Goal: Task Accomplishment & Management: Use online tool/utility

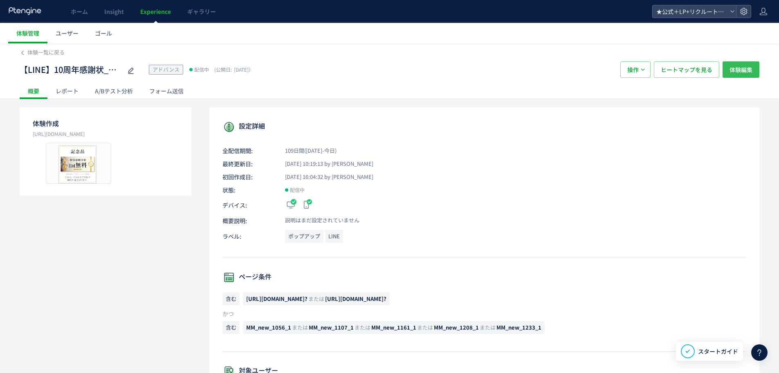
click at [735, 70] on span "体験編集" at bounding box center [741, 69] width 23 height 16
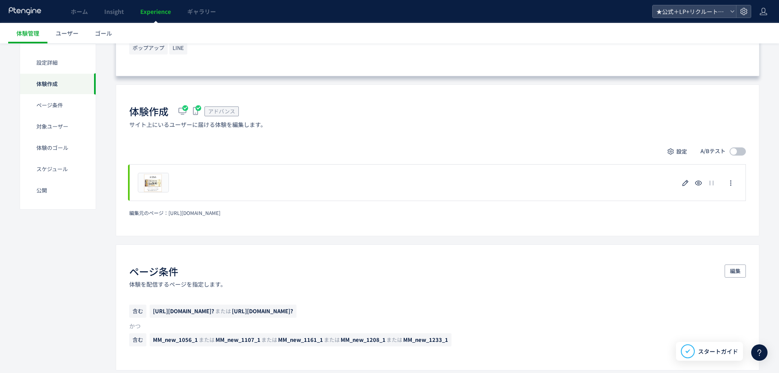
scroll to position [286, 0]
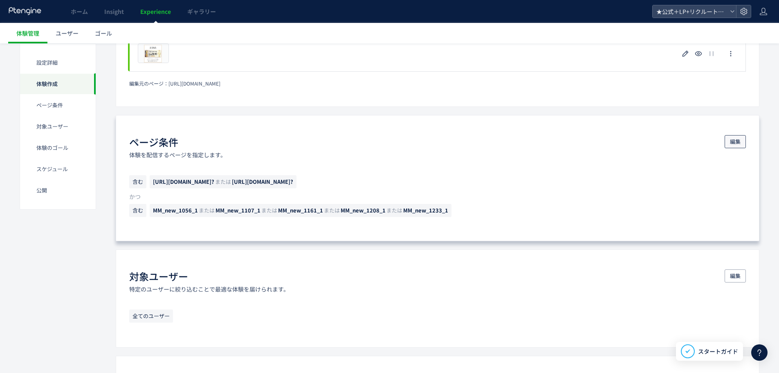
click at [730, 142] on span "編集" at bounding box center [735, 141] width 11 height 13
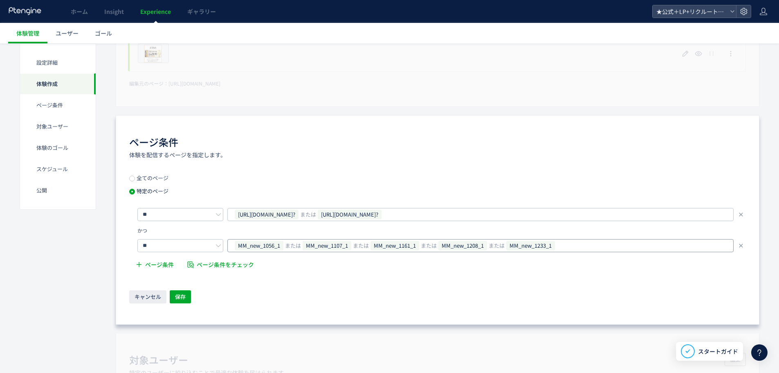
click at [595, 246] on div "MM_new_1056_1 または MM_new_1107_1 または MM_new_1161_1 または MM_new_1208_1 または MM_new_…" at bounding box center [477, 245] width 487 height 12
type input "**********"
click at [189, 290] on button "保存" at bounding box center [180, 296] width 21 height 13
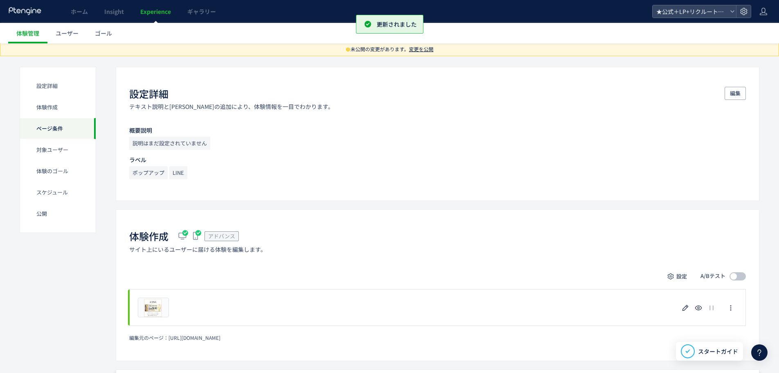
scroll to position [0, 0]
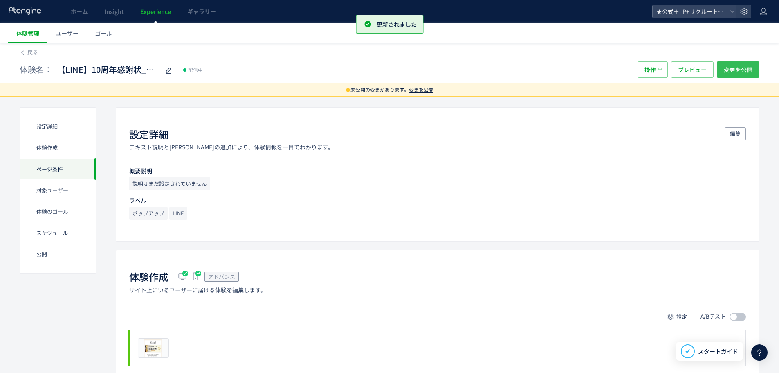
click at [733, 73] on span "変更を公開" at bounding box center [738, 69] width 29 height 16
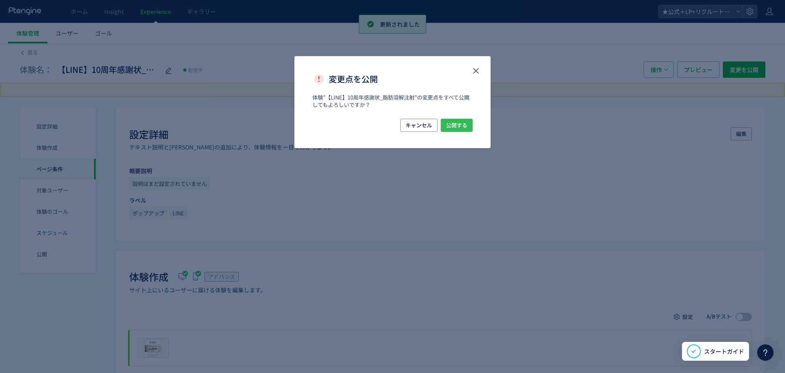
click at [455, 121] on span "公開する" at bounding box center [456, 125] width 21 height 13
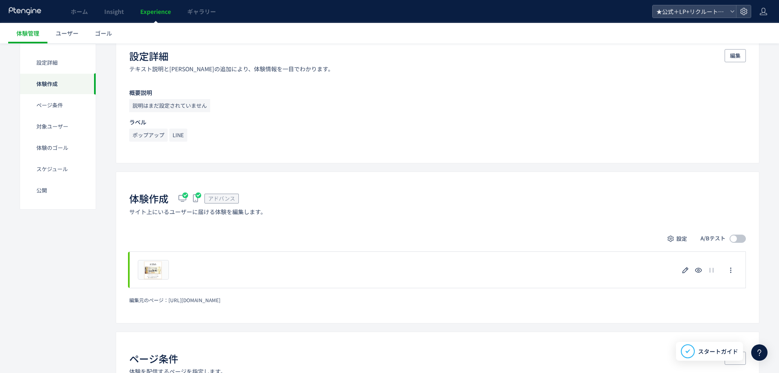
scroll to position [204, 0]
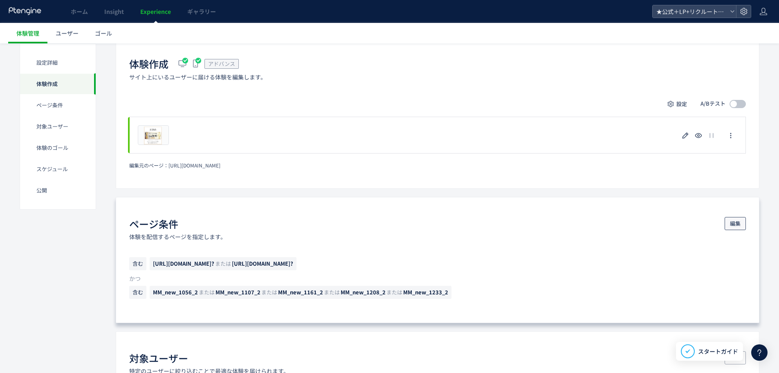
click at [737, 221] on span "編集" at bounding box center [735, 223] width 11 height 13
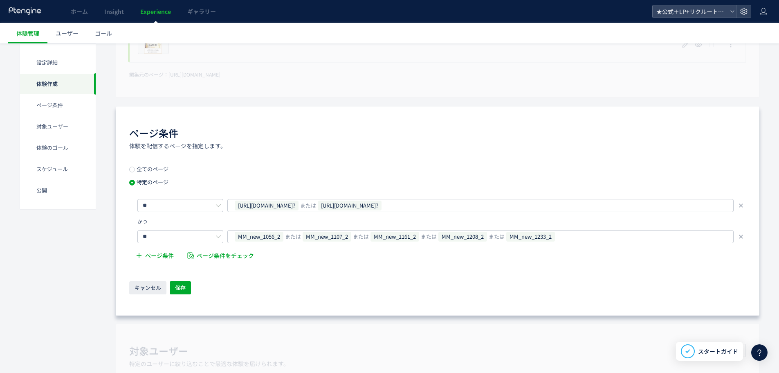
scroll to position [368, 0]
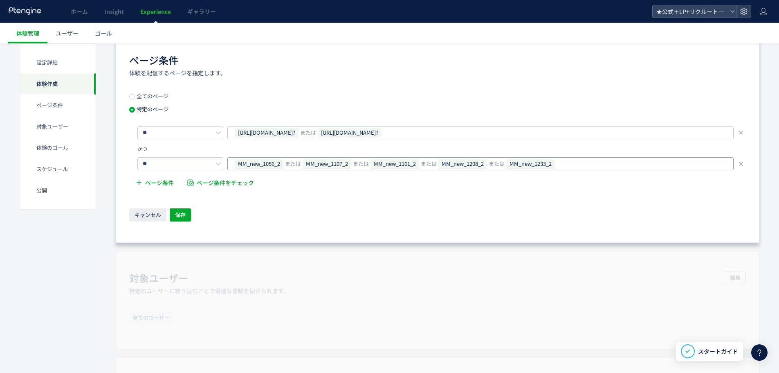
click at [575, 158] on div "MM_new_1056_2 または MM_new_1107_2 または MM_new_1161_2 または MM_new_1208_2 または MM_new_…" at bounding box center [477, 163] width 487 height 12
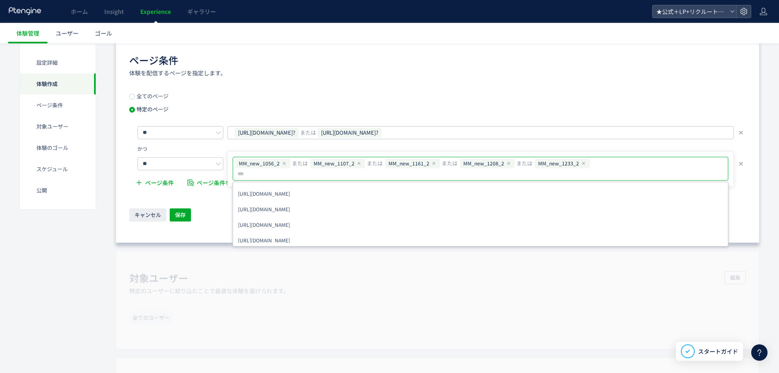
type input "**********"
click at [177, 218] on span "保存" at bounding box center [180, 214] width 11 height 13
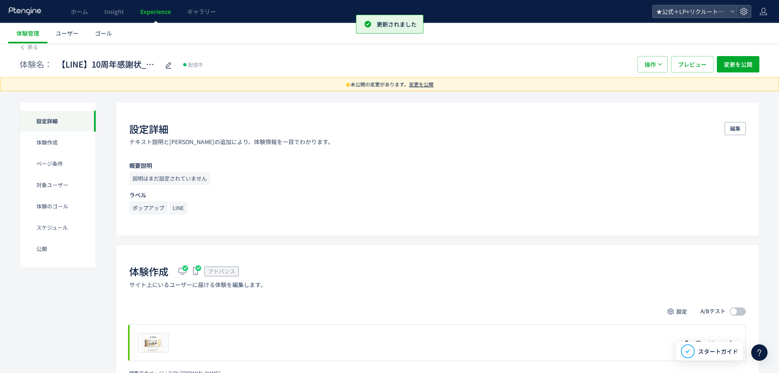
scroll to position [0, 0]
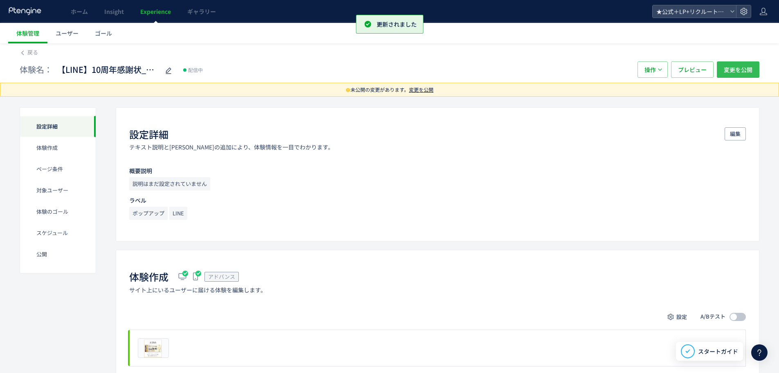
click at [743, 68] on span "変更を公開" at bounding box center [738, 69] width 29 height 16
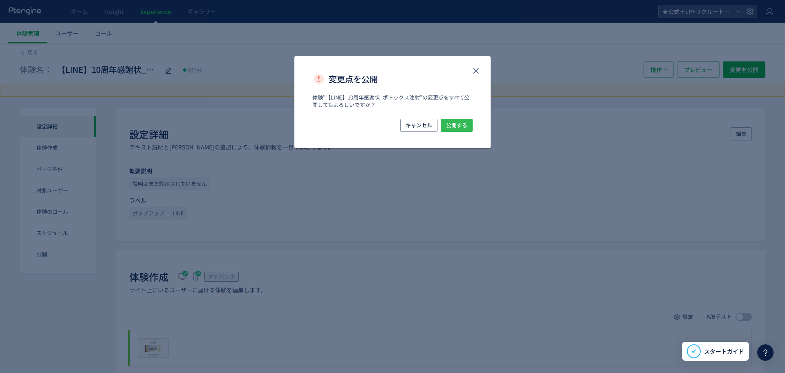
click at [469, 121] on button "公開する" at bounding box center [457, 125] width 32 height 13
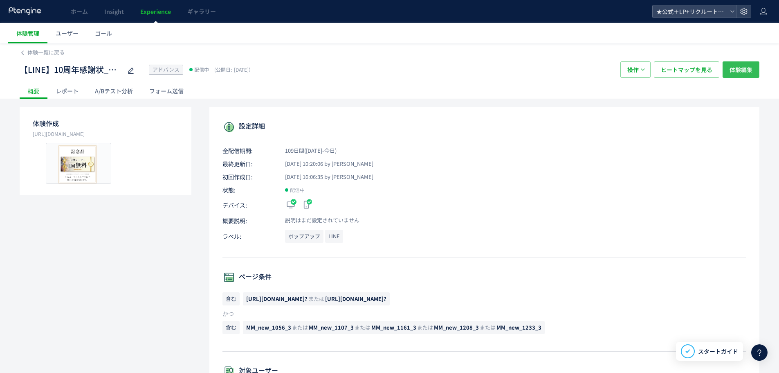
click at [746, 67] on span "体験編集" at bounding box center [741, 69] width 23 height 16
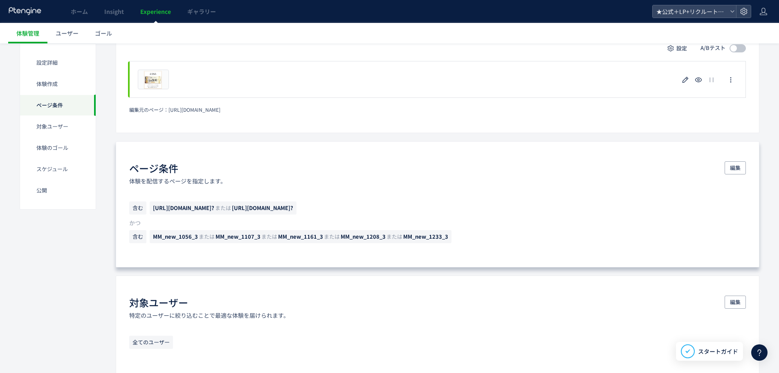
scroll to position [286, 0]
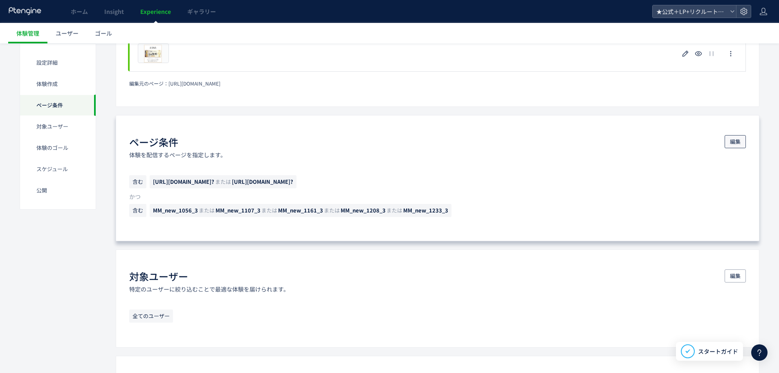
click at [739, 138] on span "編集" at bounding box center [735, 141] width 11 height 13
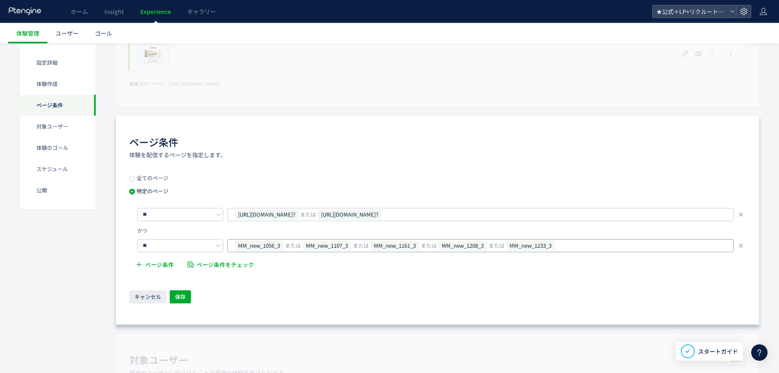
click at [582, 246] on div "MM_new_1056_3 または MM_new_1107_3 または MM_new_1161_3 または MM_new_1208_3 または MM_new_…" at bounding box center [477, 245] width 487 height 12
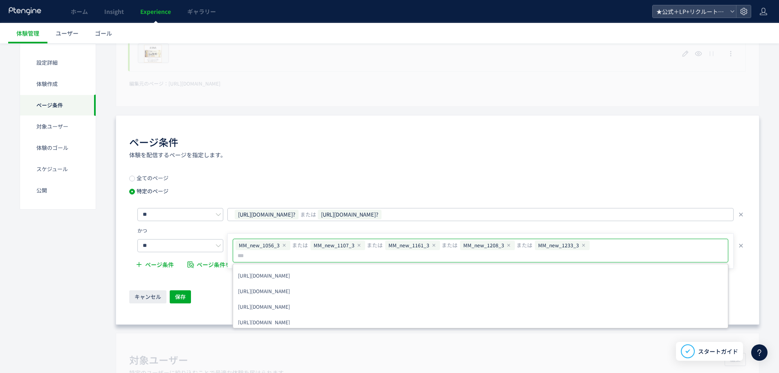
type input "**********"
click at [295, 159] on div "ページ条件 体験を配信するページを指定します。 全てのページ 特定のページ ** https://tcb-beauty.net/menu/picolaser_…" at bounding box center [438, 219] width 644 height 209
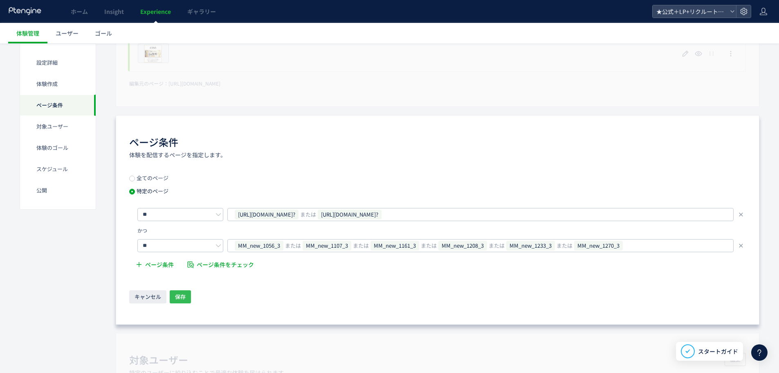
click at [189, 293] on button "保存" at bounding box center [180, 296] width 21 height 13
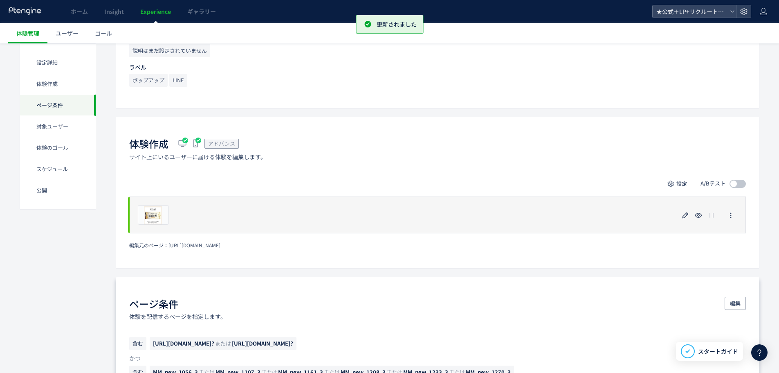
scroll to position [0, 0]
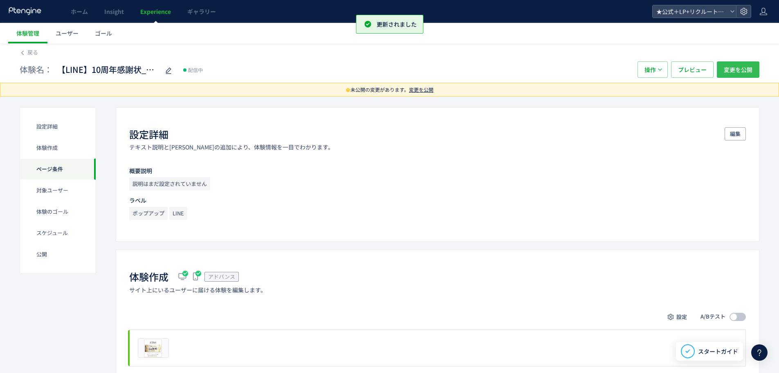
click at [745, 65] on span "変更を公開" at bounding box center [738, 69] width 29 height 16
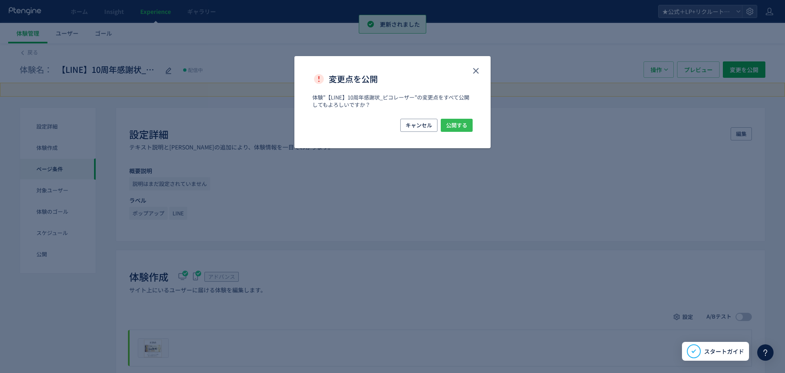
click at [451, 126] on span "公開する" at bounding box center [456, 125] width 21 height 13
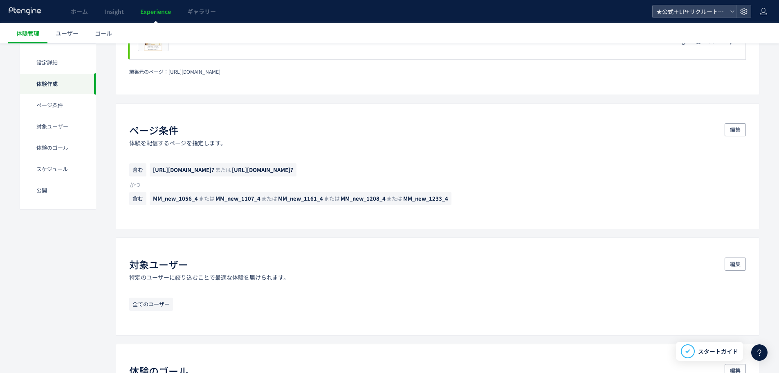
scroll to position [327, 0]
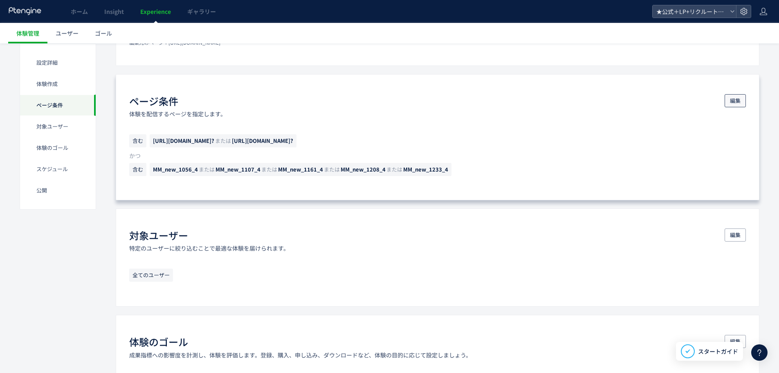
click at [738, 101] on span "編集" at bounding box center [735, 100] width 11 height 13
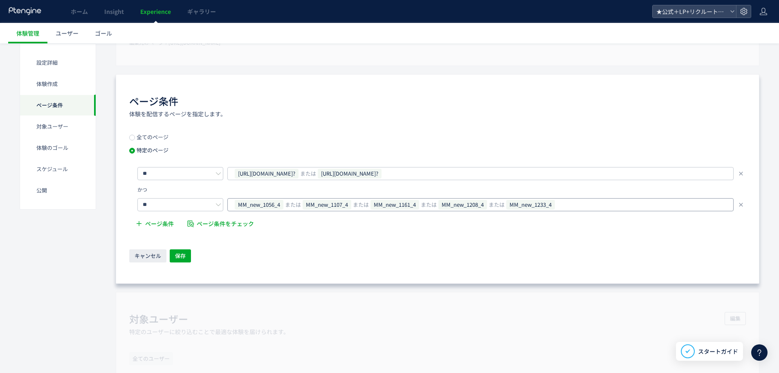
click at [575, 207] on div "MM_new_1056_4 または MM_new_1107_4 または MM_new_1161_4 または MM_new_1208_4 または MM_new_…" at bounding box center [477, 204] width 487 height 12
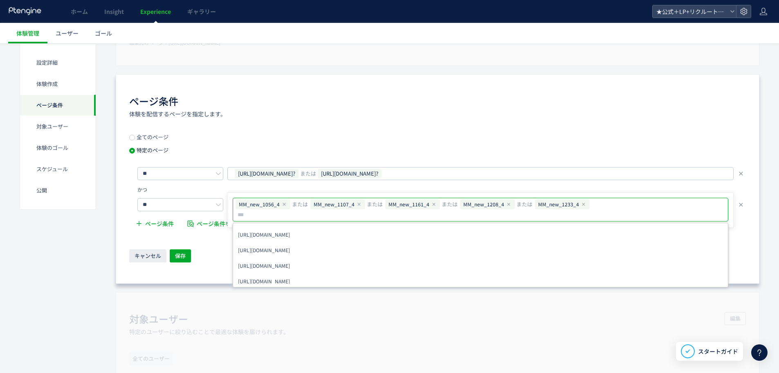
type input "**********"
click at [212, 256] on div "キャンセル 保存" at bounding box center [437, 256] width 617 height 14
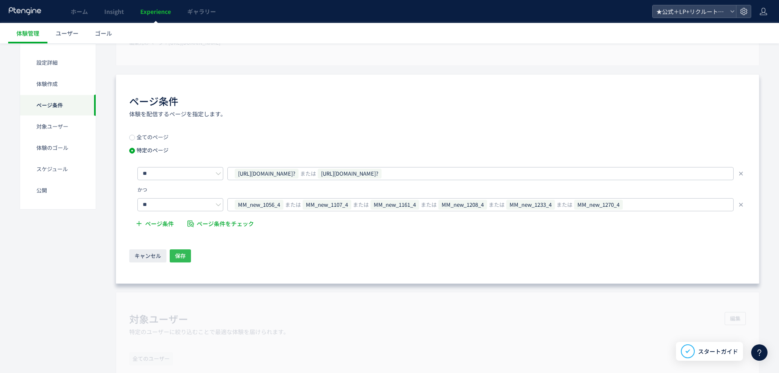
click at [187, 249] on button "保存" at bounding box center [180, 255] width 21 height 13
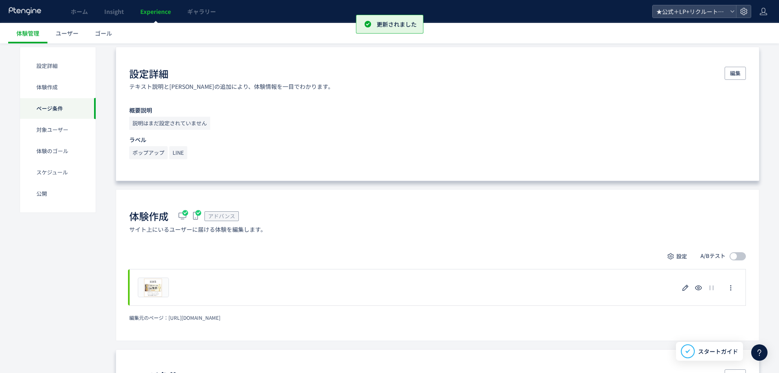
scroll to position [0, 0]
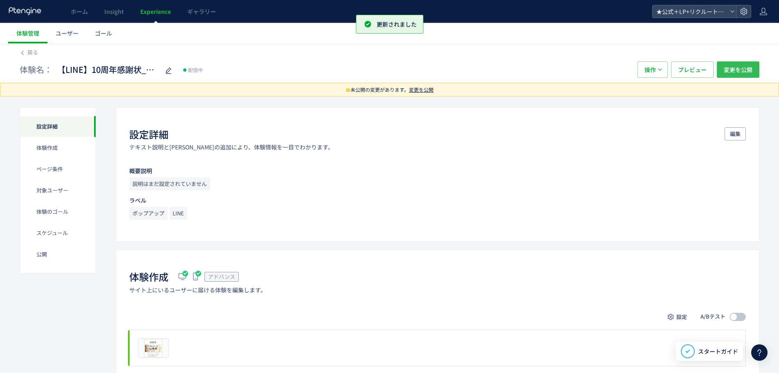
click at [742, 65] on span "変更を公開" at bounding box center [738, 69] width 29 height 16
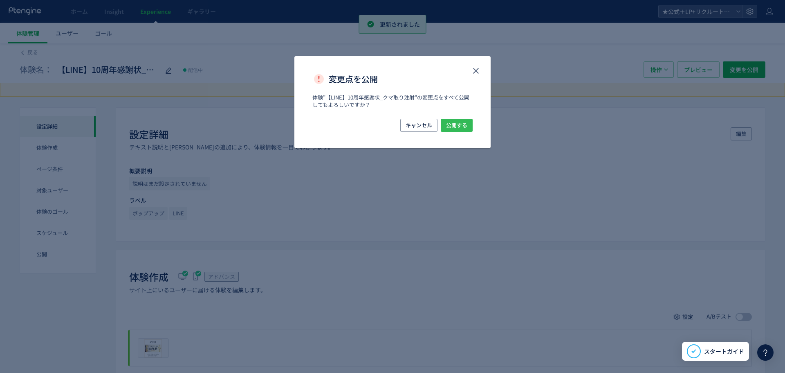
click at [447, 124] on span "公開する" at bounding box center [456, 125] width 21 height 13
